Goal: Navigation & Orientation: Understand site structure

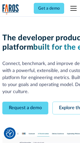
scroll to position [29, 0]
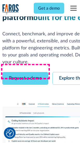
click at [25, 72] on link "Request a demo" at bounding box center [25, 78] width 46 height 13
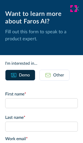
click at [75, 9] on icon at bounding box center [77, 8] width 4 height 4
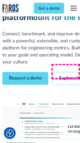
click at [68, 72] on link "Explore the platform" at bounding box center [79, 78] width 55 height 13
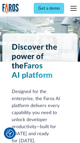
scroll to position [3954, 0]
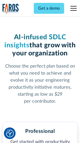
scroll to position [823, 0]
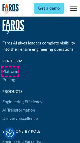
click at [10, 71] on link "Platform" at bounding box center [10, 71] width 16 height 8
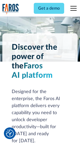
scroll to position [4120, 0]
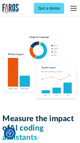
scroll to position [3240, 0]
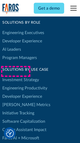
click at [16, 100] on link "[PERSON_NAME] Metrics" at bounding box center [26, 104] width 48 height 8
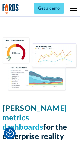
scroll to position [2298, 0]
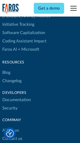
scroll to position [2362, 0]
click at [12, 77] on link "Changelog" at bounding box center [11, 81] width 19 height 8
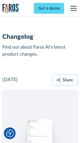
scroll to position [6364, 0]
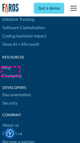
click at [10, 121] on link "About us" at bounding box center [10, 125] width 17 height 8
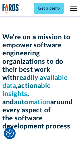
scroll to position [1795, 0]
